Goal: Information Seeking & Learning: Understand process/instructions

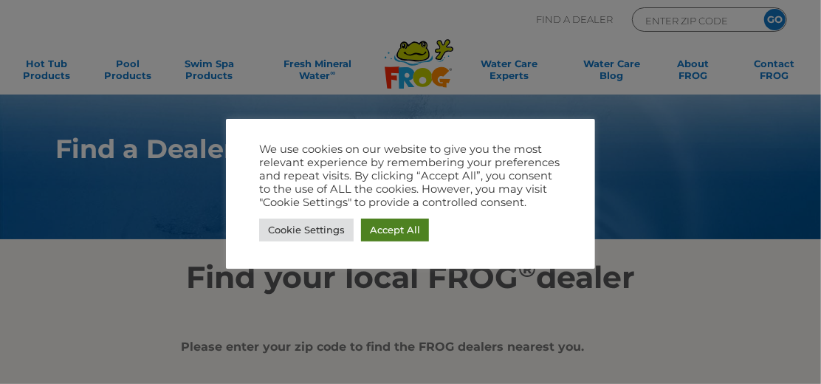
click at [405, 230] on link "Accept All" at bounding box center [395, 230] width 68 height 23
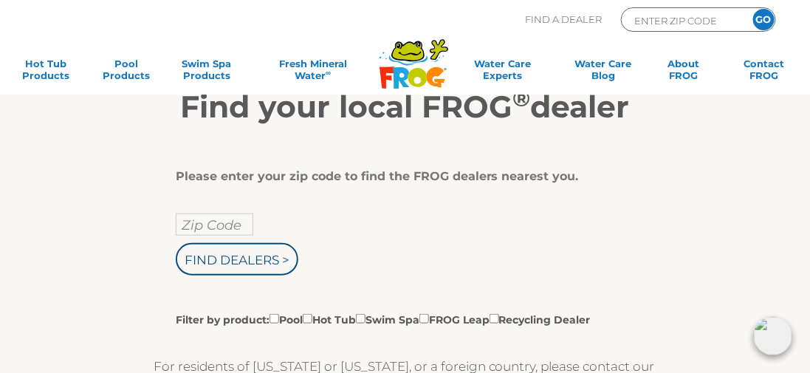
scroll to position [222, 0]
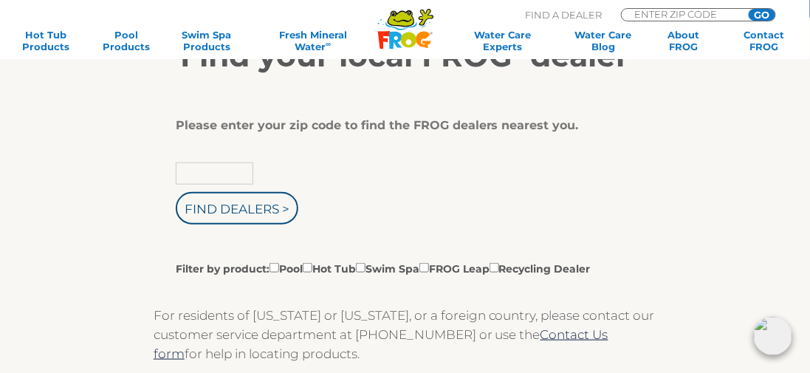
click at [200, 164] on input "text" at bounding box center [215, 173] width 78 height 22
type input "55127"
click at [536, 231] on div "55127 Find Dealers > Filter by product: Pool Hot Tub Swim Spa FROG Leap Recycli…" at bounding box center [400, 219] width 448 height 114
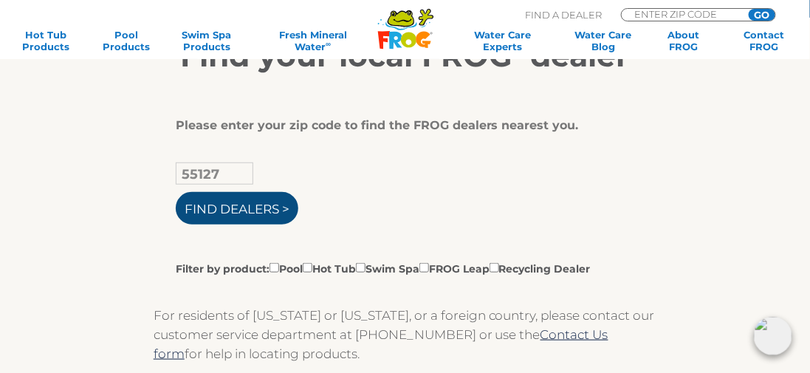
click at [247, 203] on input "Find Dealers >" at bounding box center [237, 208] width 123 height 32
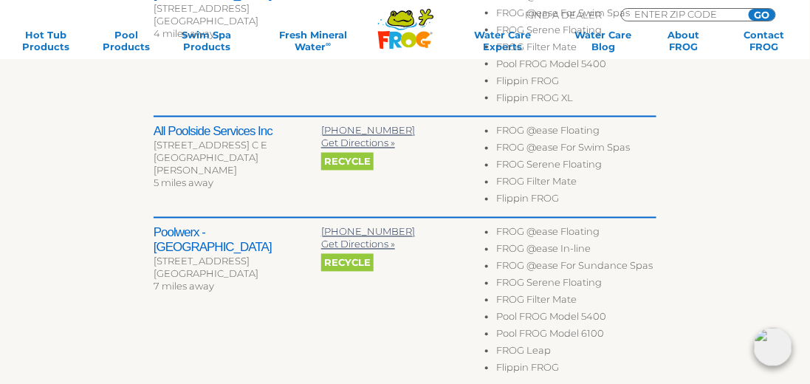
scroll to position [591, 0]
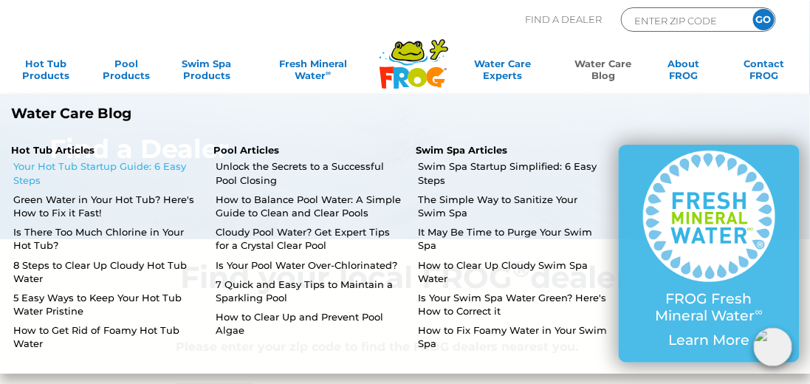
click at [151, 163] on link "Your Hot Tub Startup Guide: 6 Easy Steps" at bounding box center [107, 173] width 189 height 27
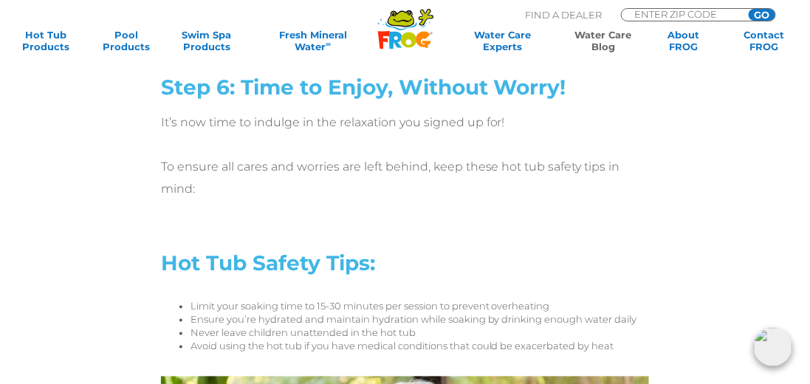
scroll to position [5022, 0]
